Goal: Task Accomplishment & Management: Manage account settings

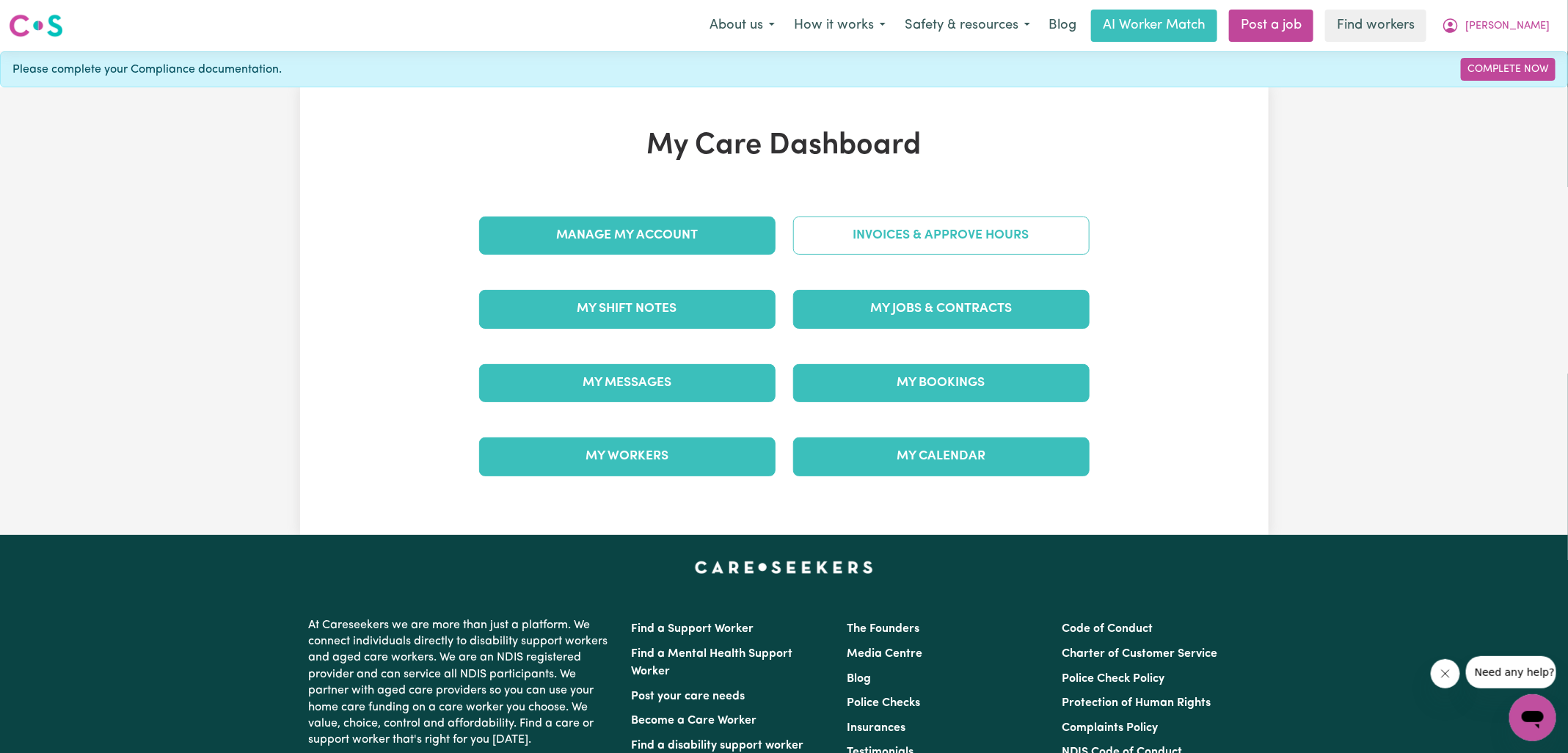
click at [856, 246] on link "Invoices & Approve Hours" at bounding box center [942, 235] width 296 height 38
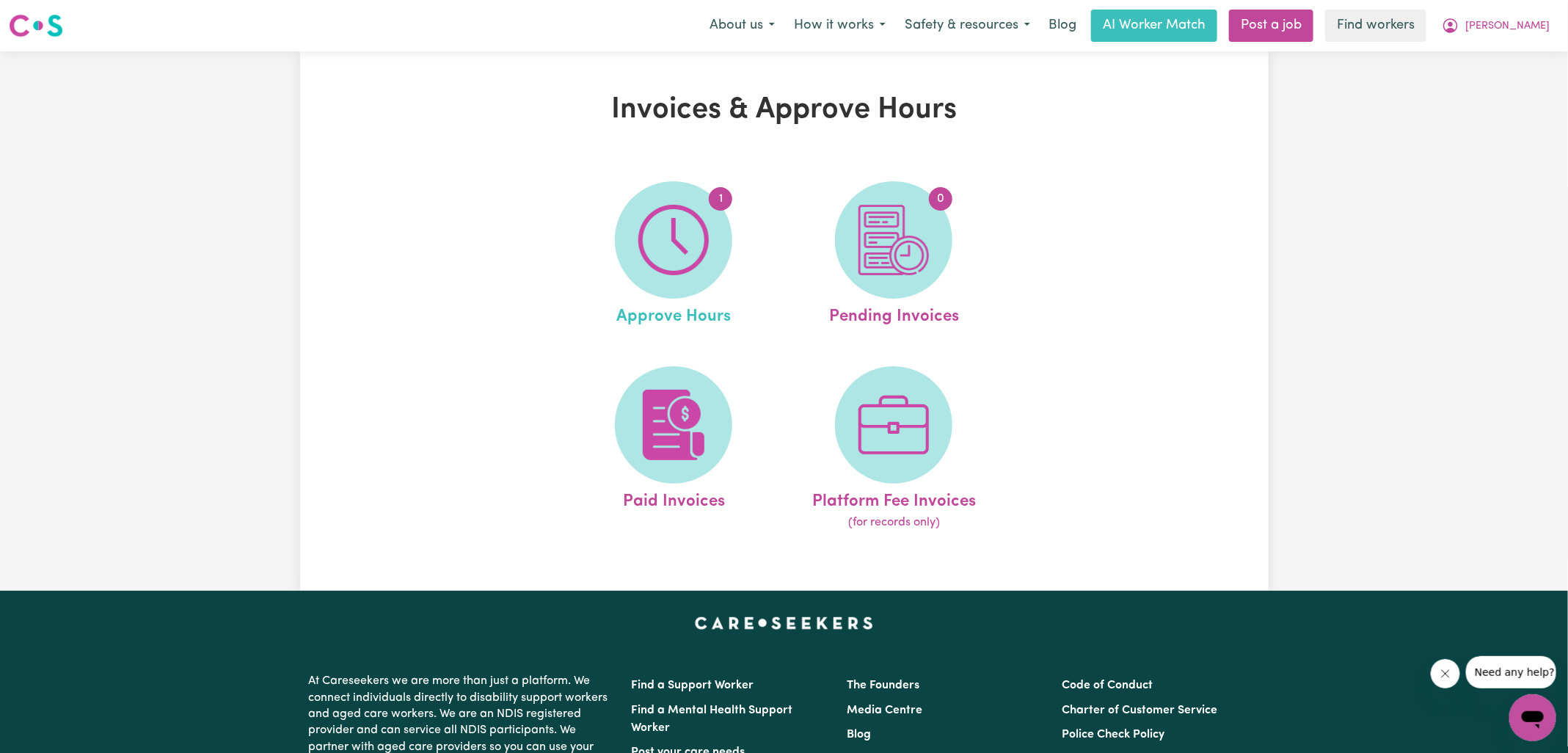
click at [704, 186] on link "1 Approve Hours" at bounding box center [673, 255] width 211 height 148
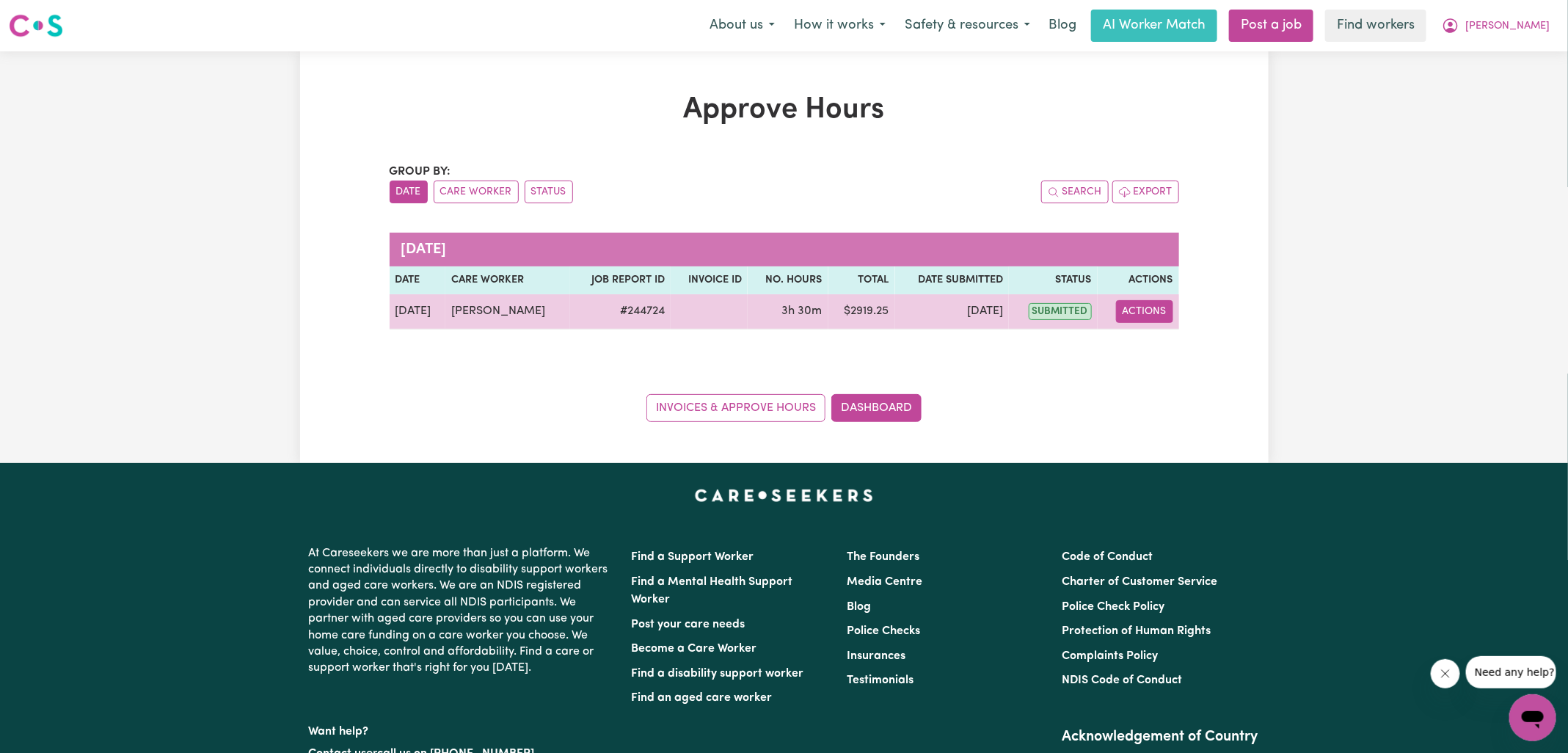
click at [1140, 307] on button "Actions" at bounding box center [1145, 311] width 57 height 23
click at [1156, 346] on link "View Job Report" at bounding box center [1182, 344] width 125 height 29
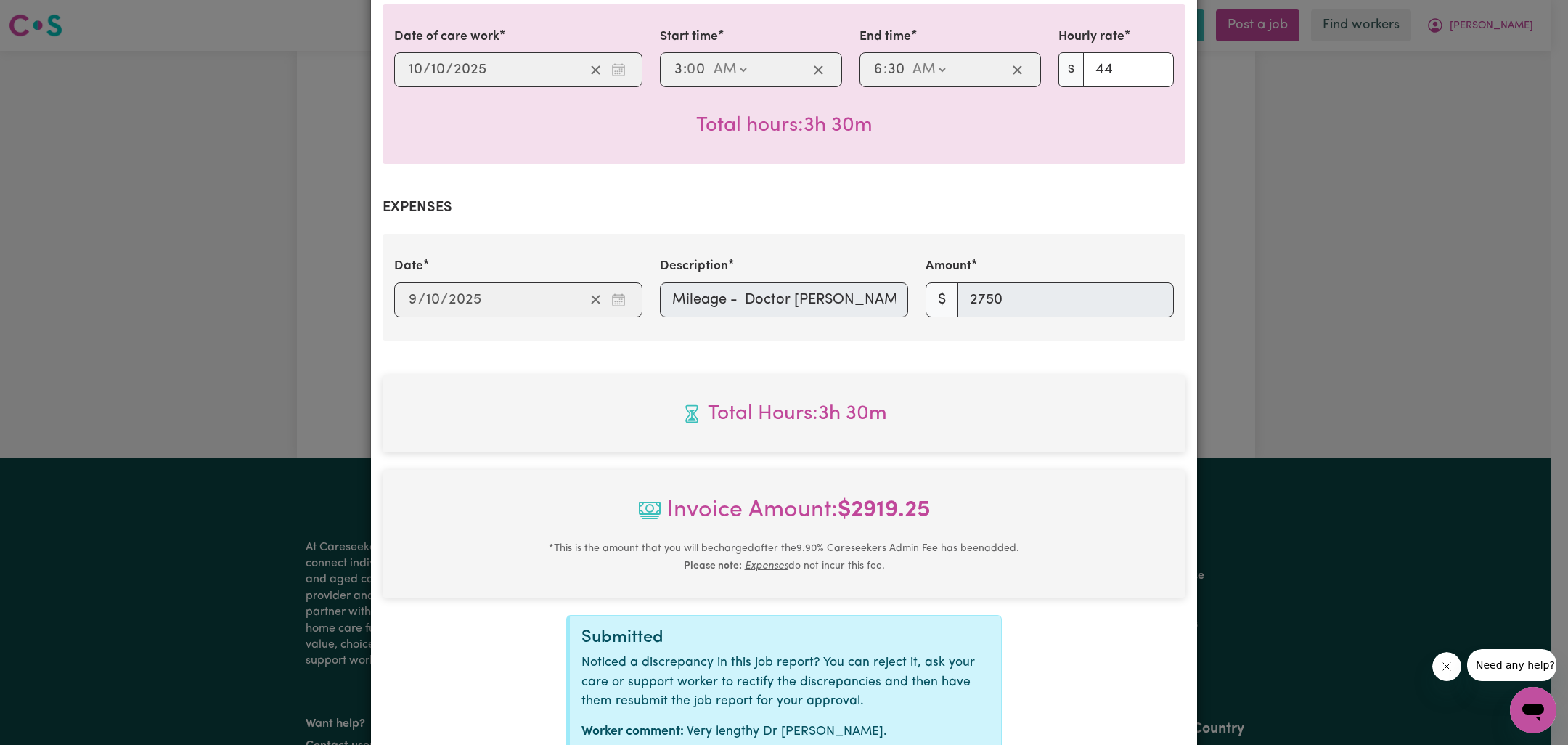
scroll to position [480, 0]
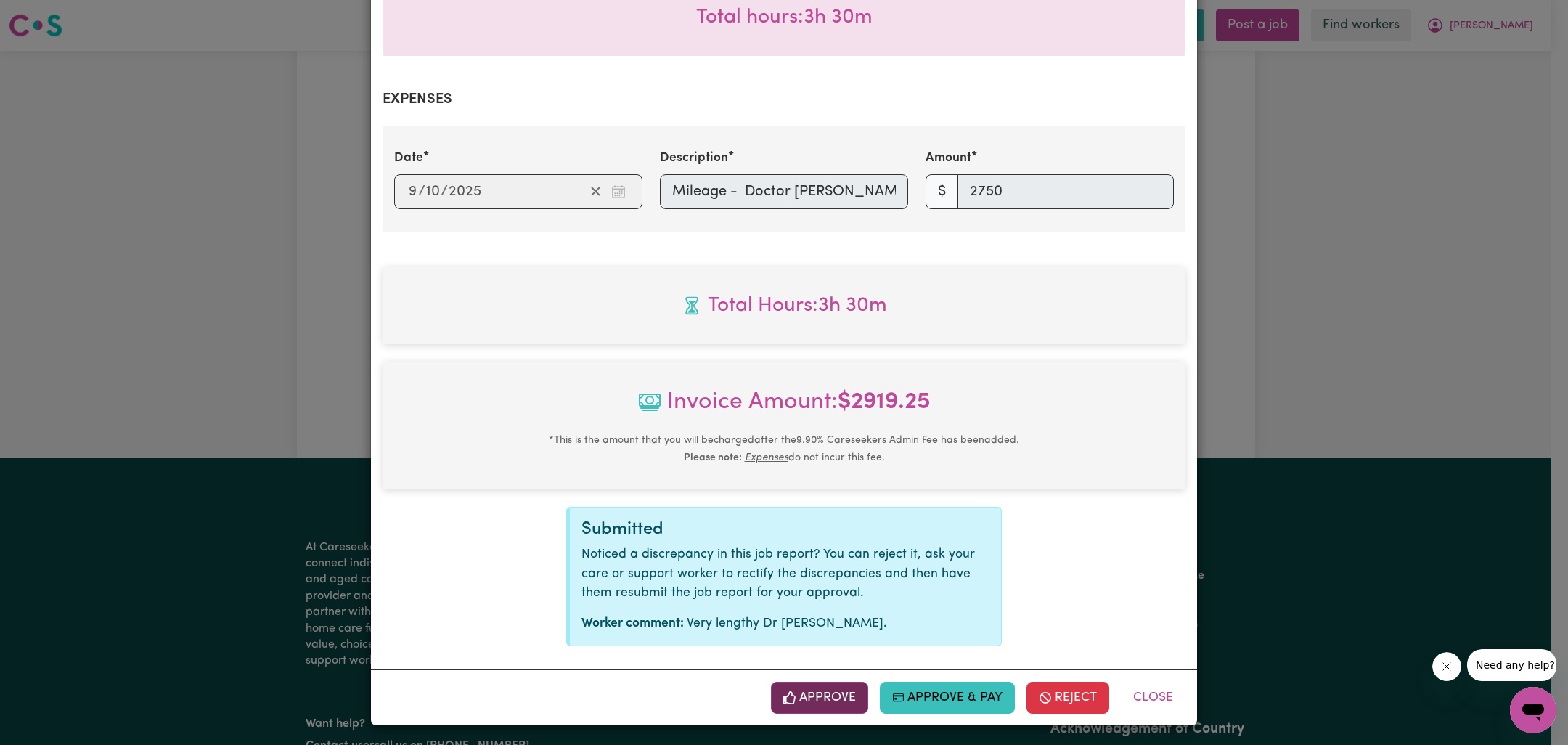
click at [813, 696] on button "Approve" at bounding box center [819, 698] width 97 height 32
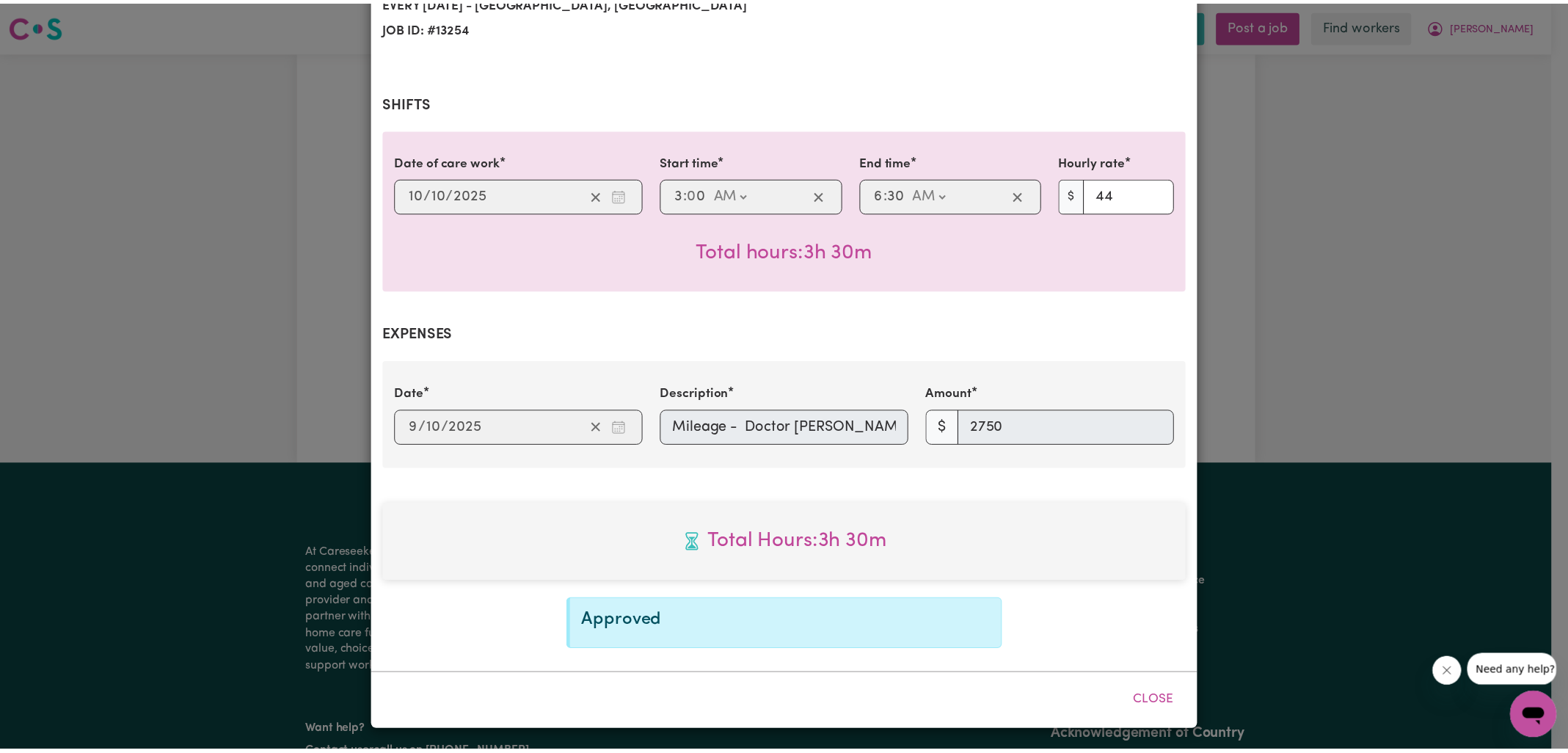
scroll to position [249, 0]
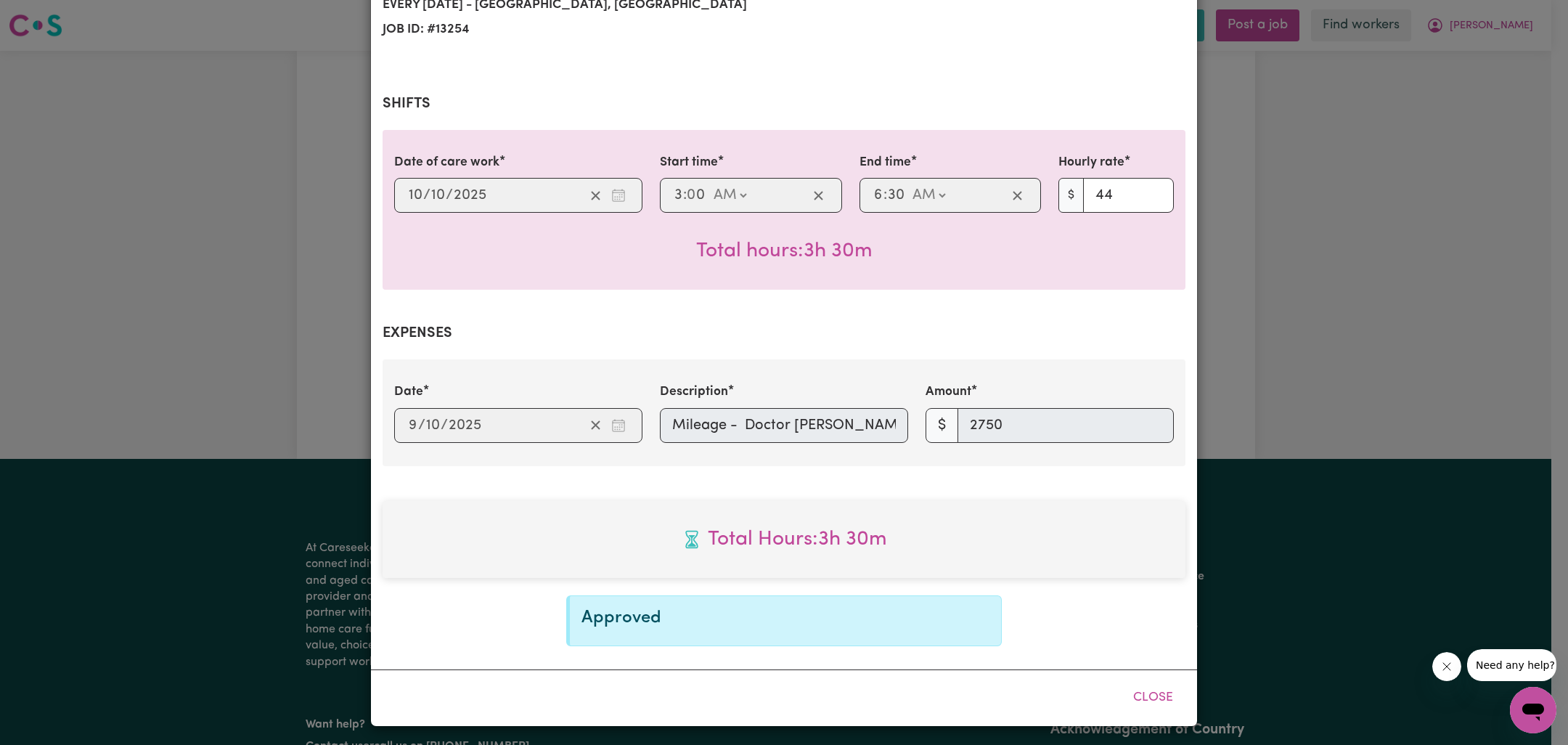
click at [1310, 433] on div "Job Report # 244724 - [PERSON_NAME] Summary Job report # 244724 Client name: [P…" at bounding box center [784, 372] width 1568 height 745
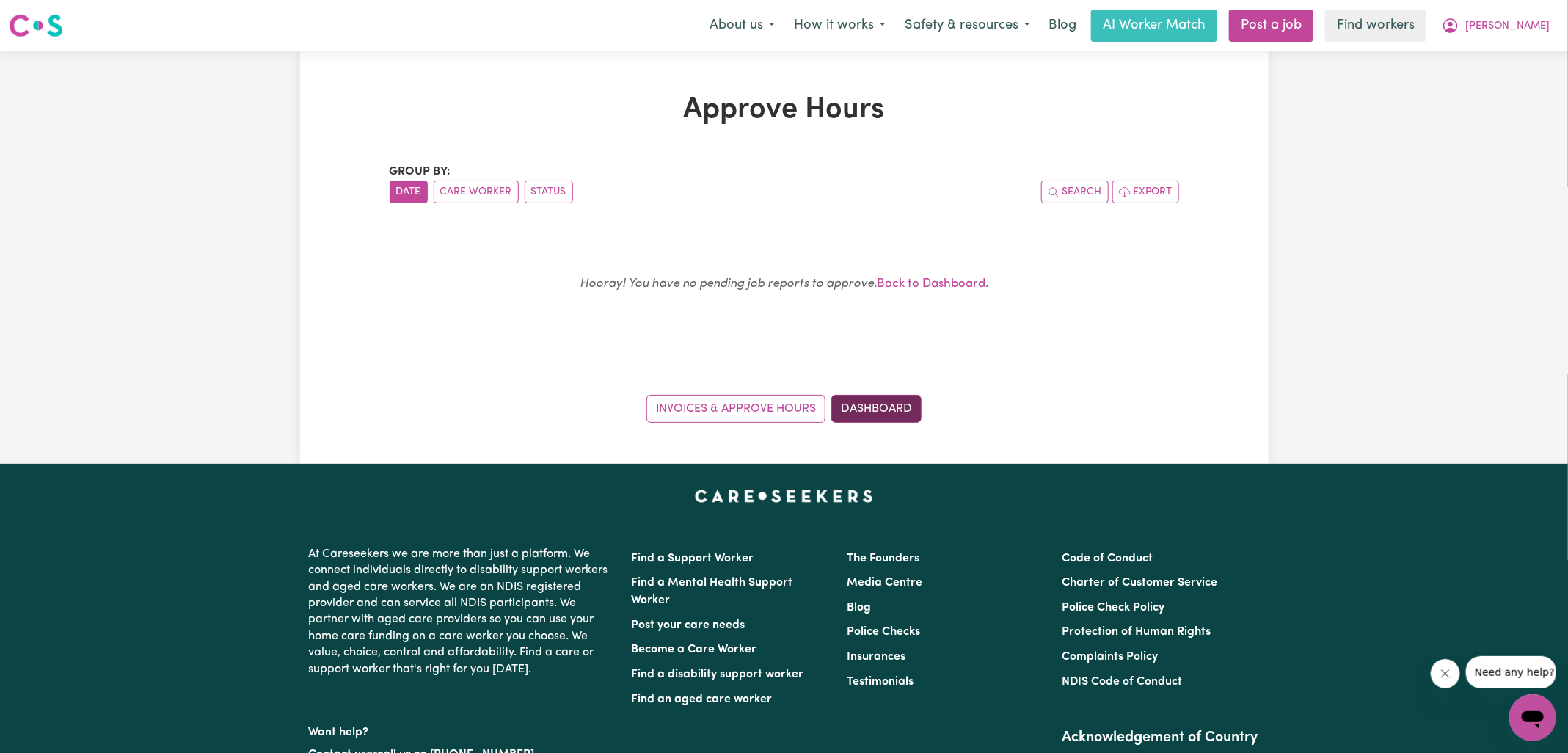
click at [880, 404] on link "Dashboard" at bounding box center [876, 408] width 90 height 28
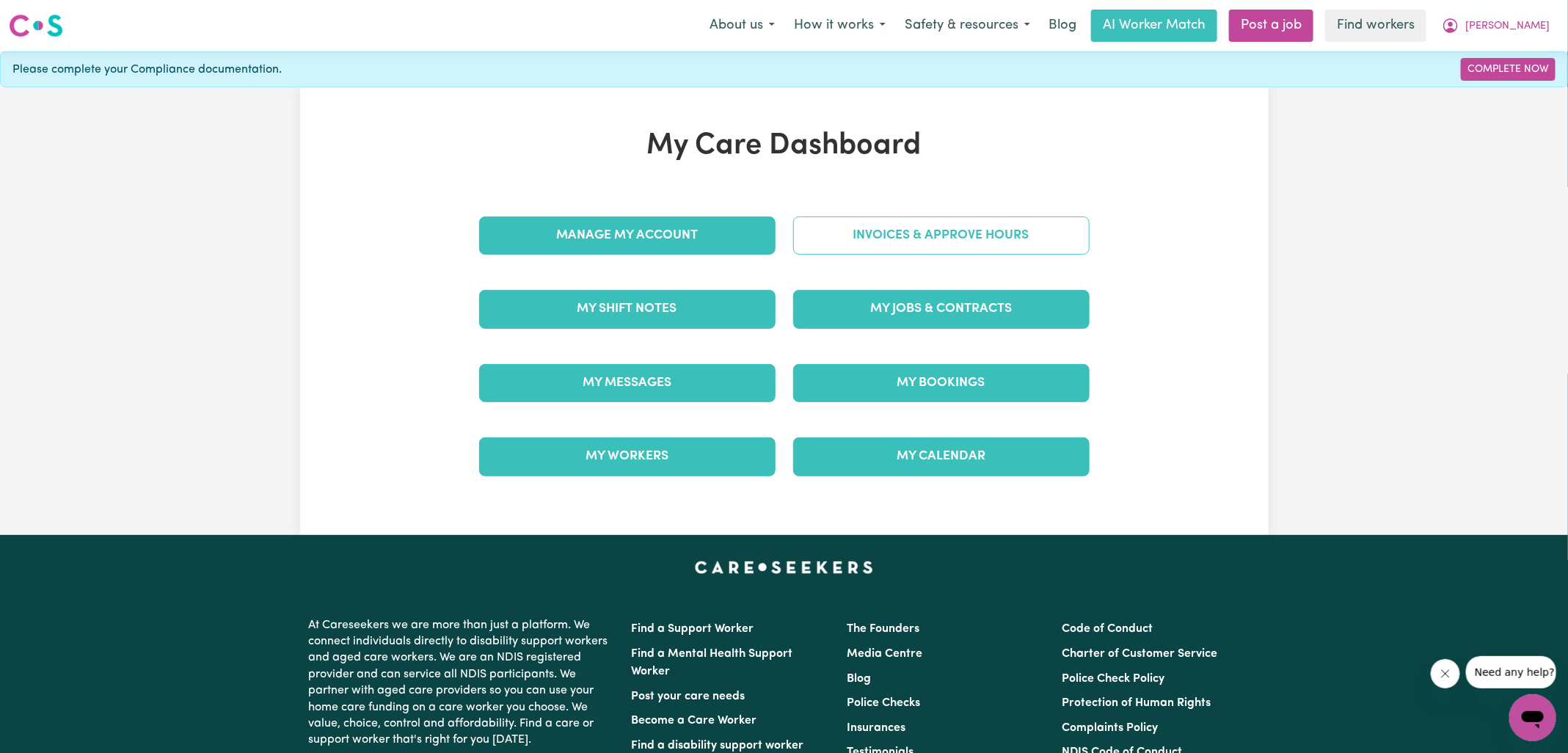
click at [935, 231] on link "Invoices & Approve Hours" at bounding box center [942, 235] width 296 height 38
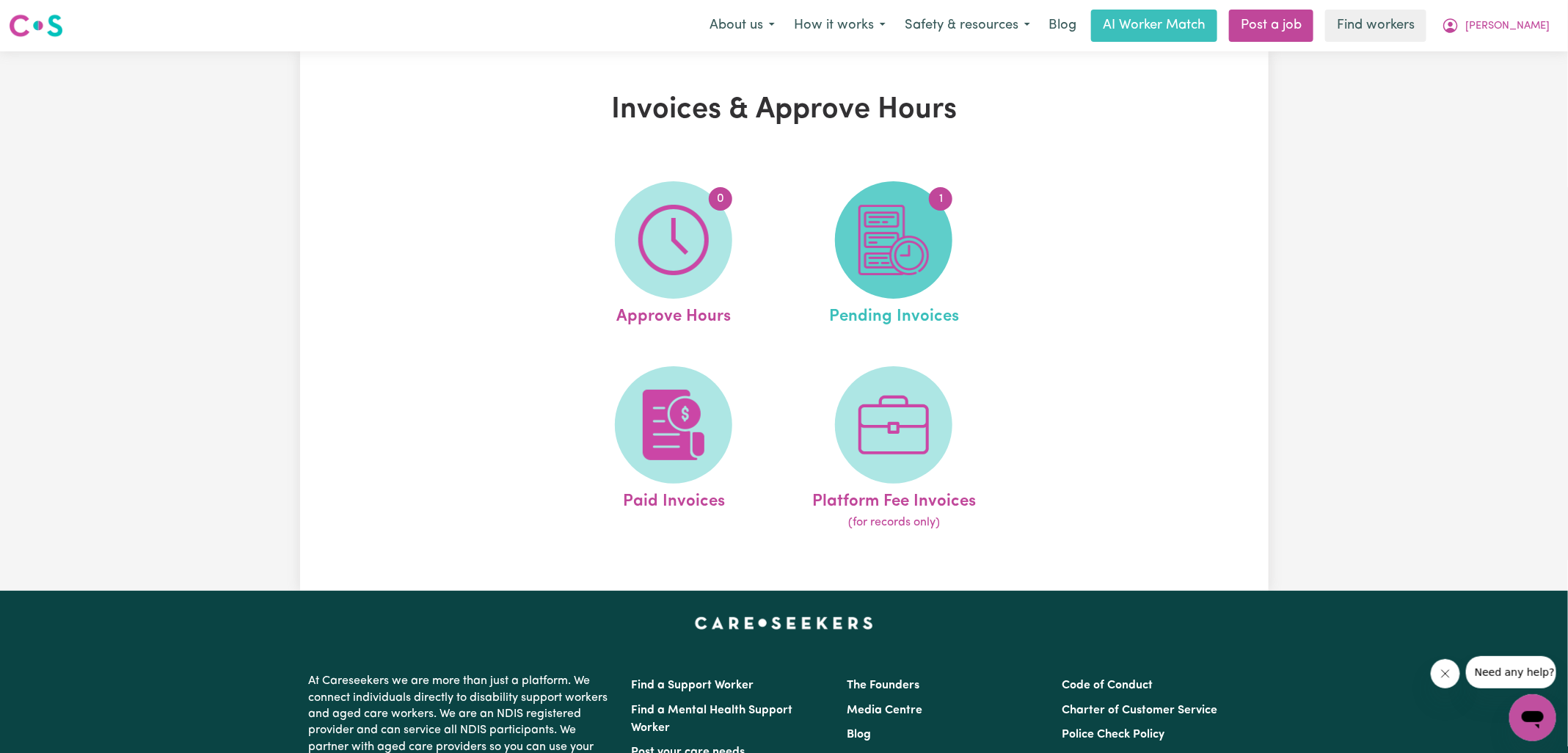
click at [903, 207] on img at bounding box center [894, 240] width 71 height 71
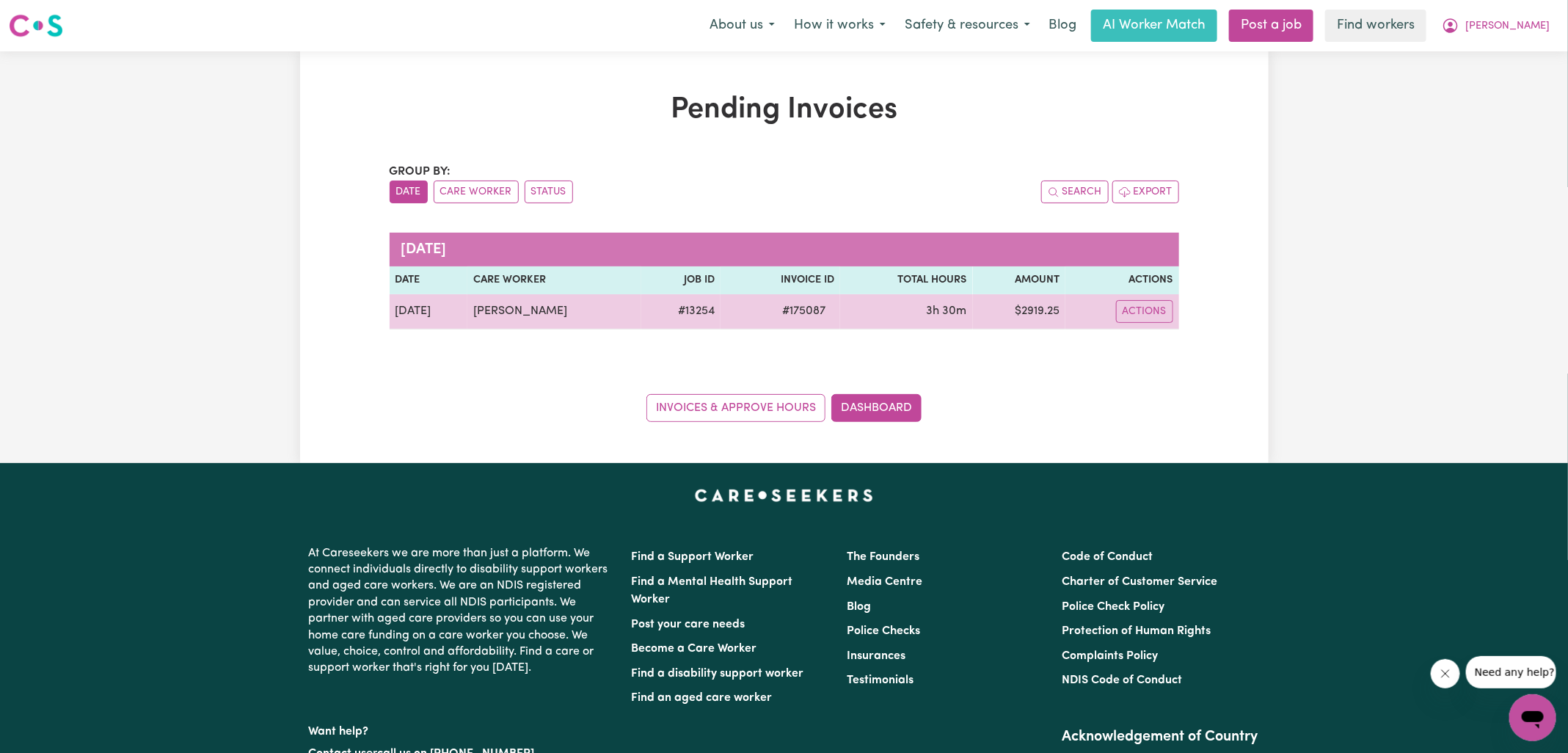
click at [777, 306] on span "# 175087" at bounding box center [804, 310] width 61 height 18
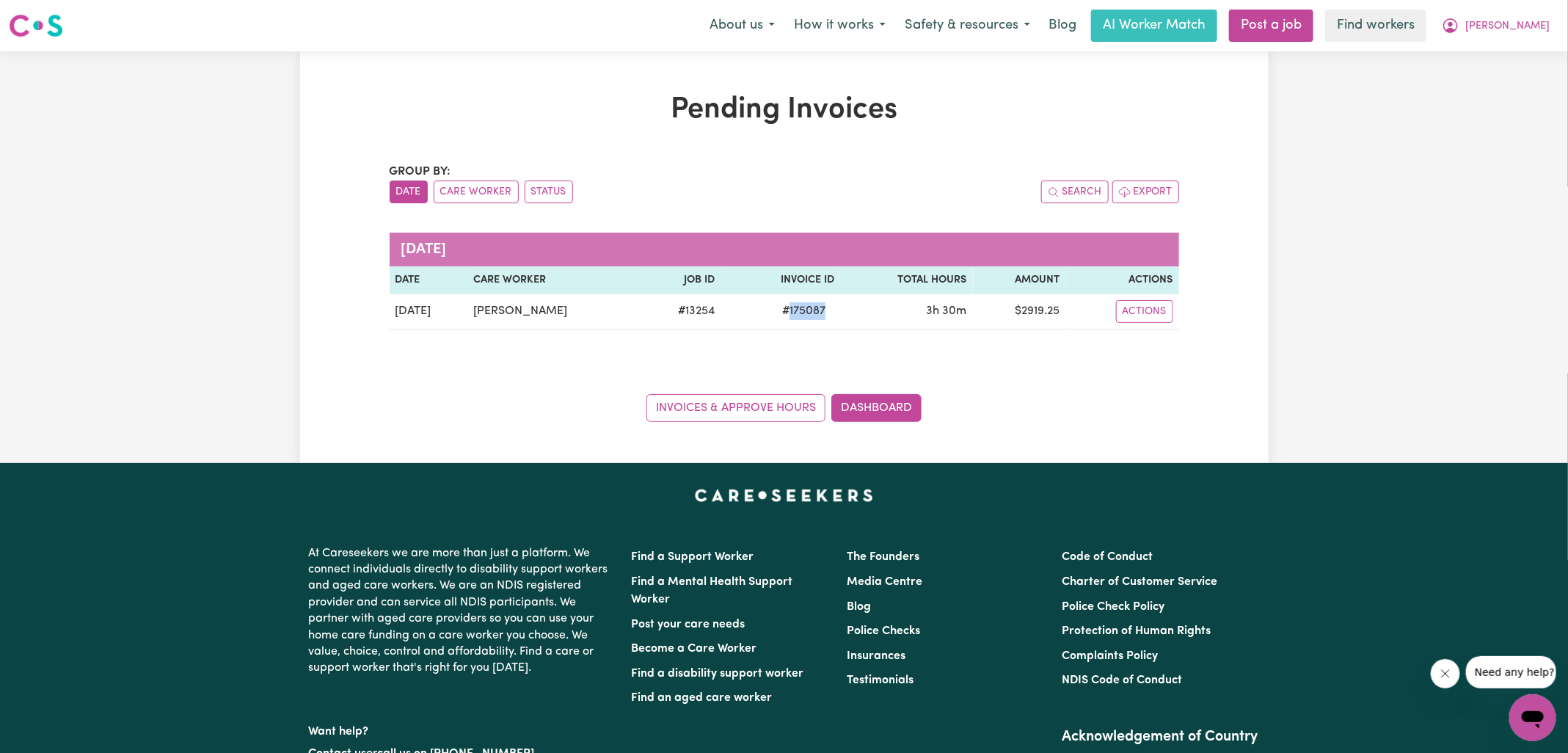
copy span "175087"
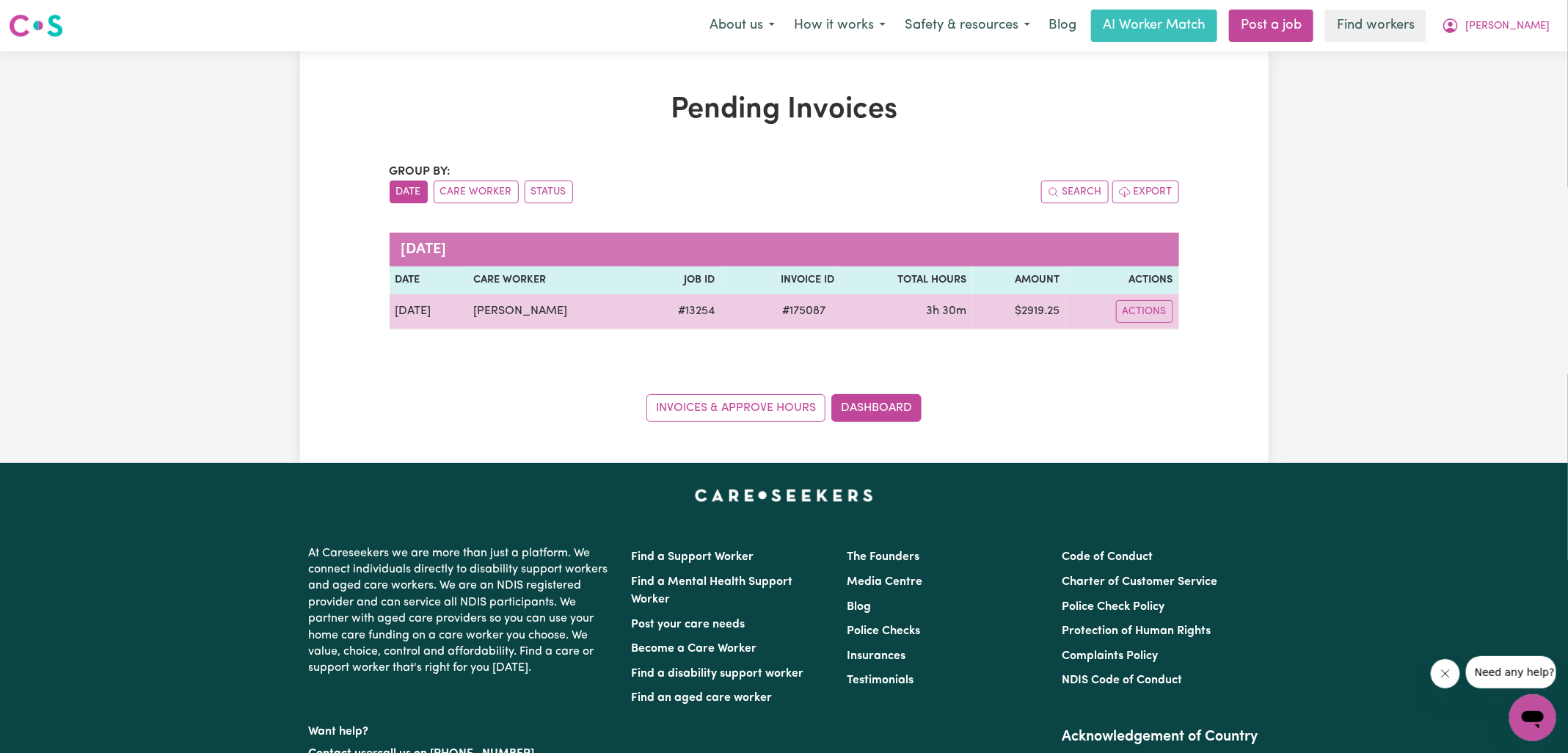
click at [1043, 320] on td "$ 2919.25" at bounding box center [1019, 312] width 93 height 35
click at [1039, 312] on td "$ 2919.25" at bounding box center [1019, 312] width 93 height 35
click at [1038, 312] on td "$ 2919.25" at bounding box center [1019, 312] width 93 height 35
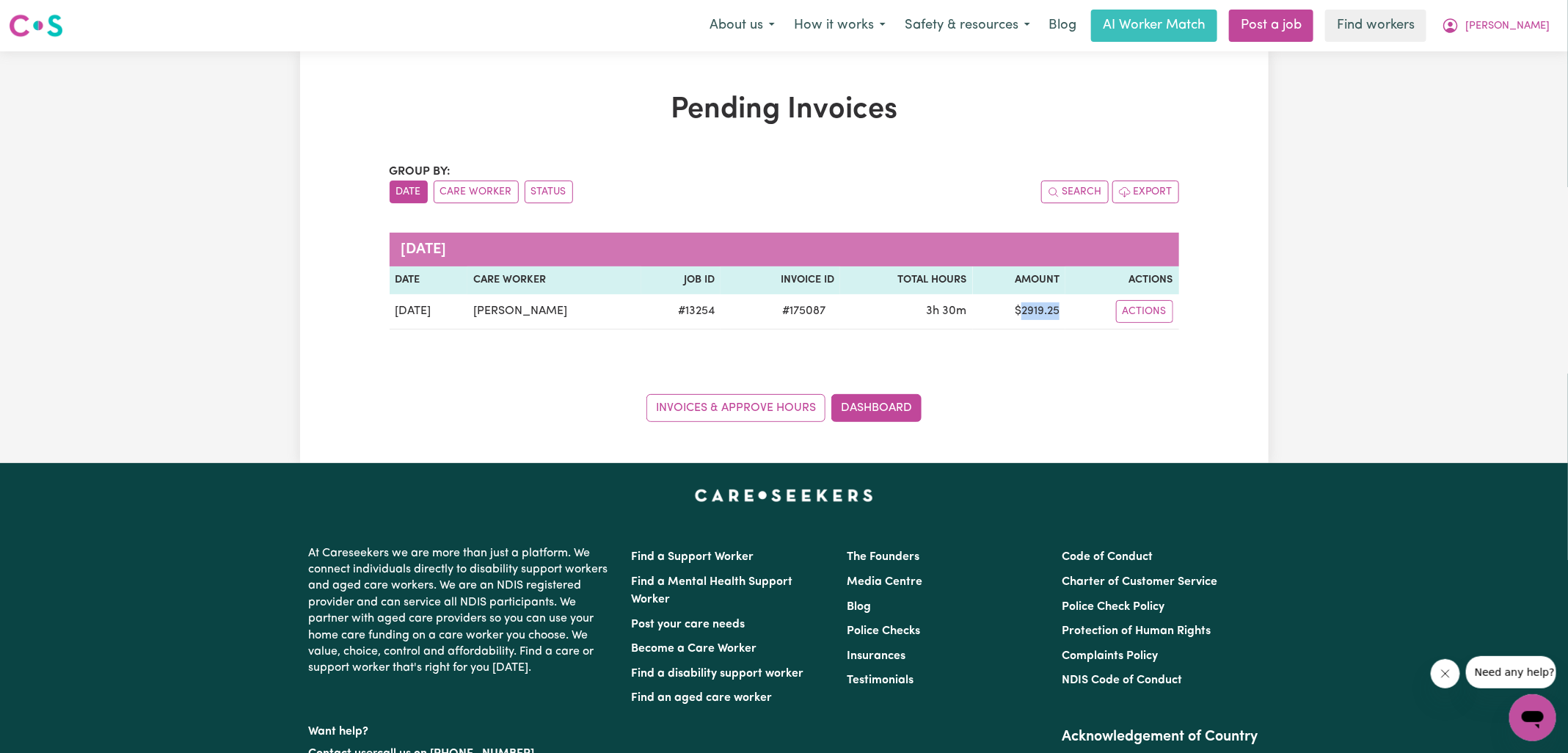
copy td "2919.25"
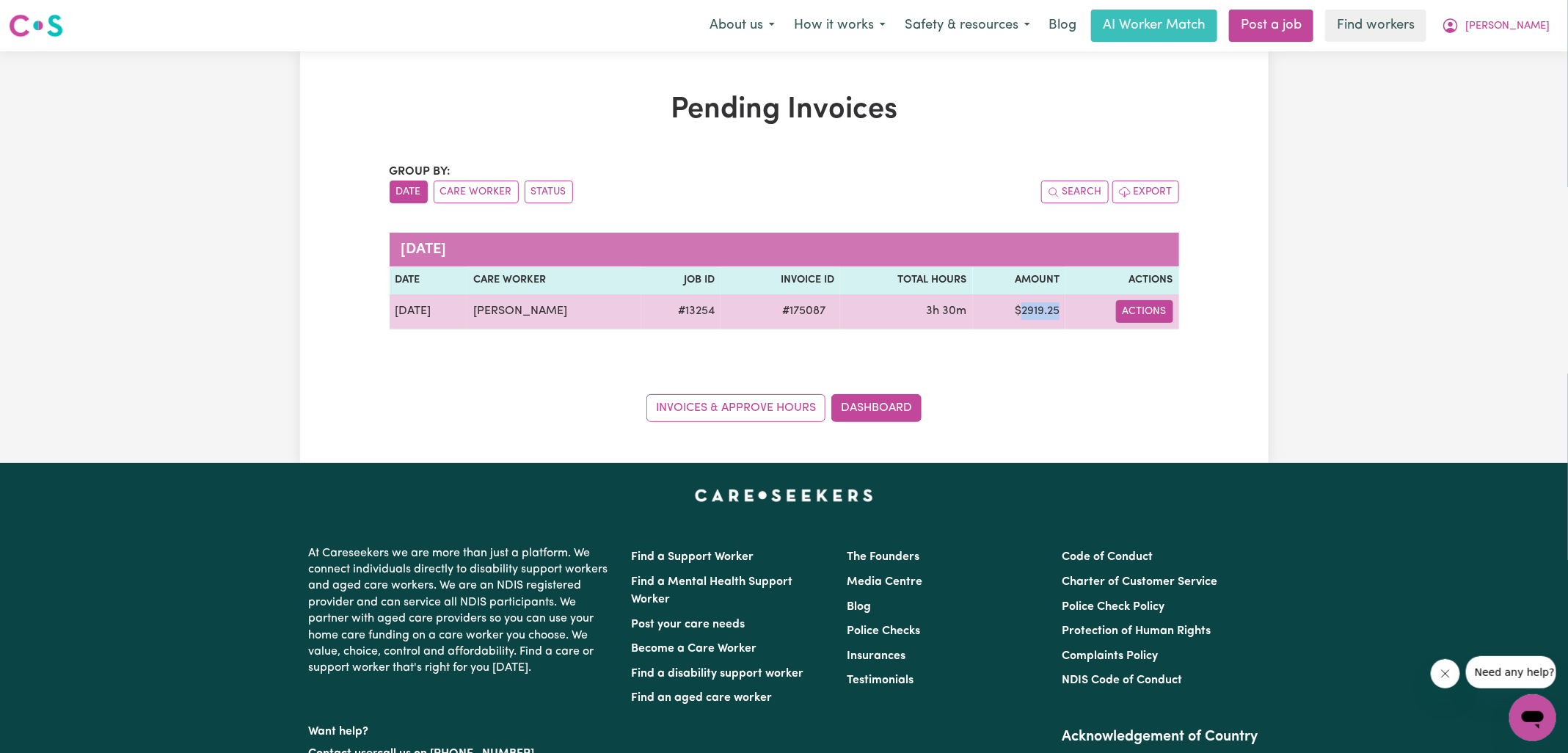
click at [1135, 309] on button "Actions" at bounding box center [1145, 311] width 57 height 23
click at [1178, 344] on link "Download Invoice" at bounding box center [1188, 344] width 135 height 29
